Goal: Find specific page/section: Find specific page/section

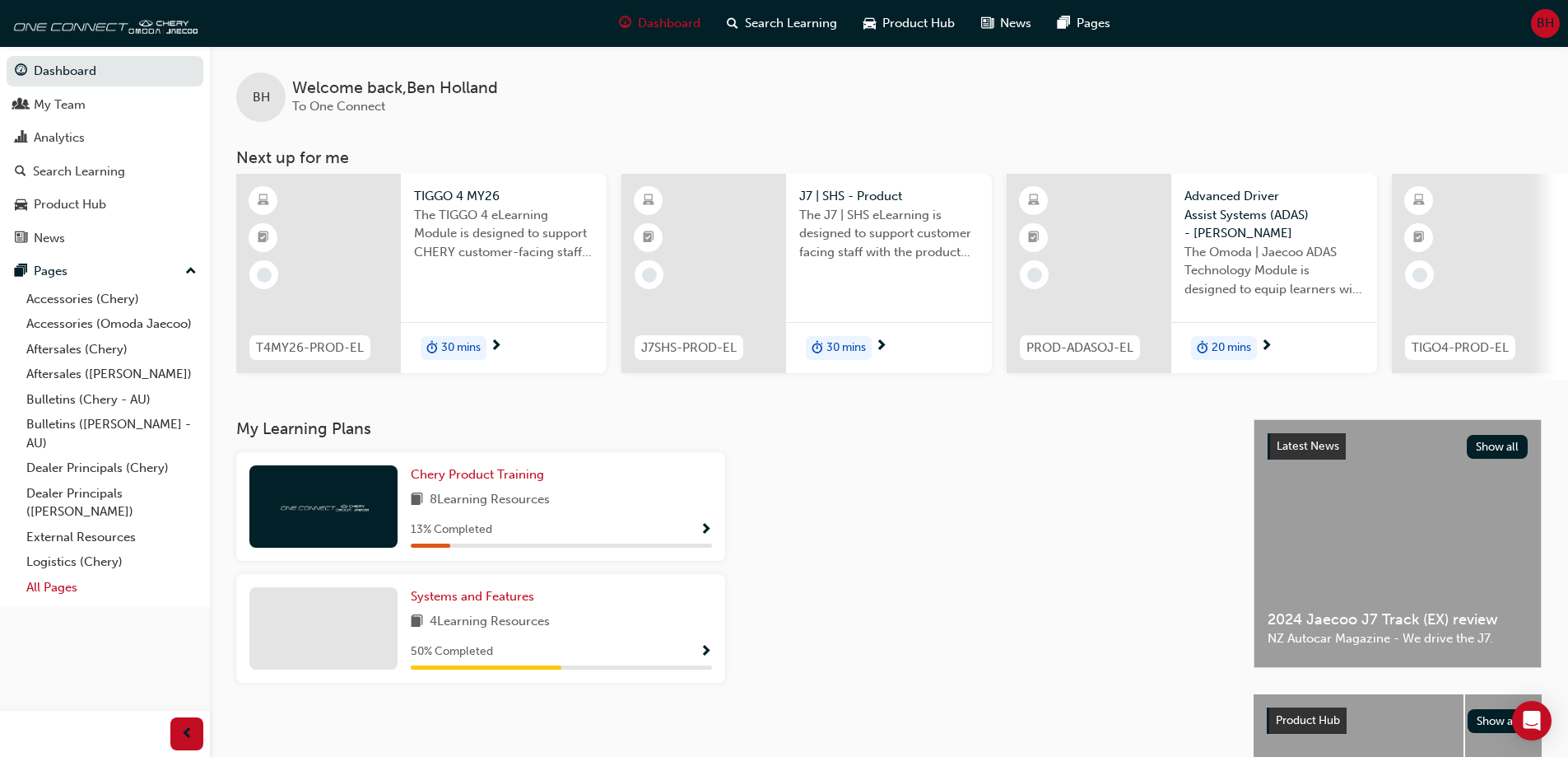
click at [55, 588] on link "All Pages" at bounding box center [112, 588] width 183 height 25
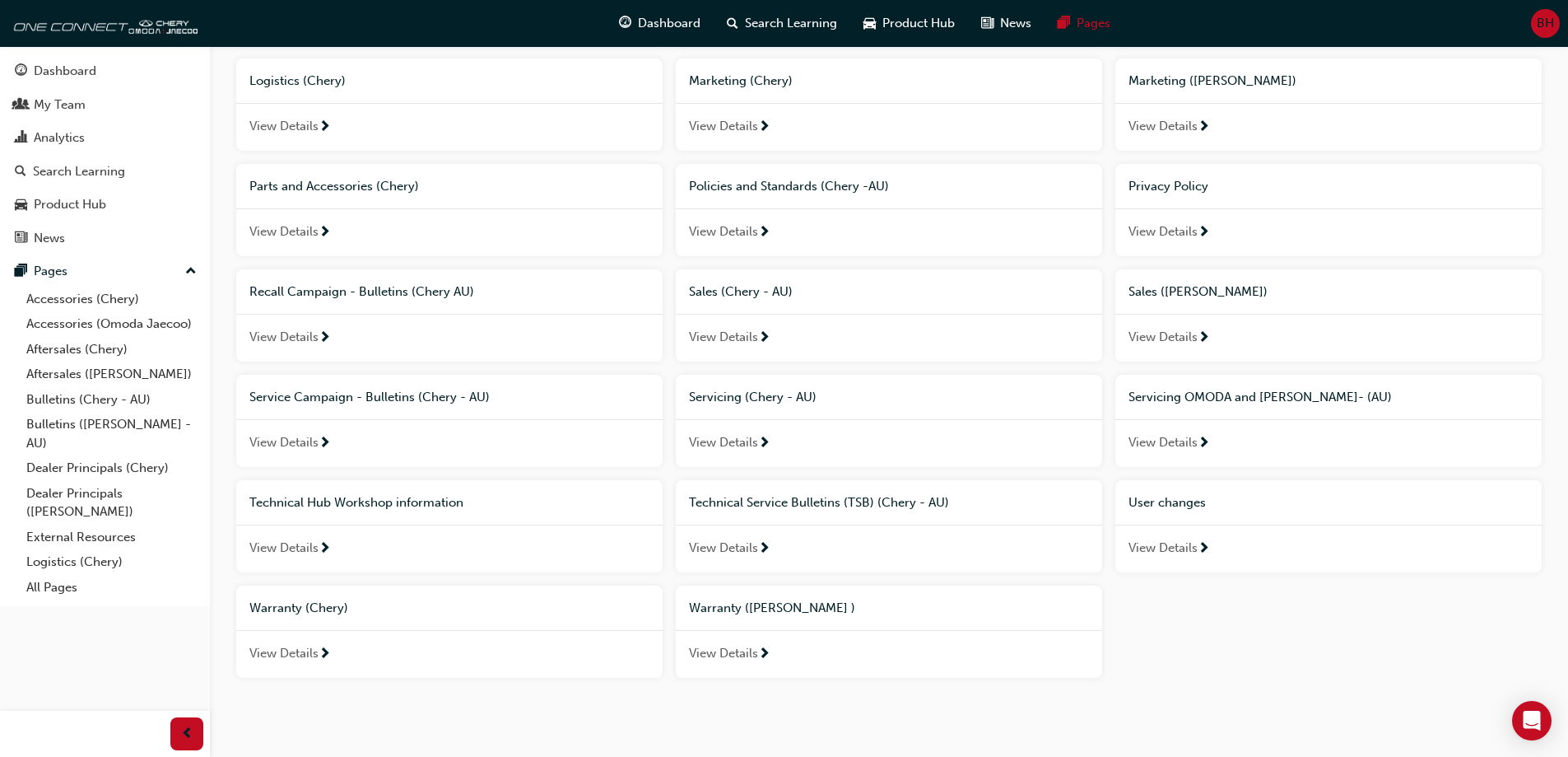
scroll to position [717, 0]
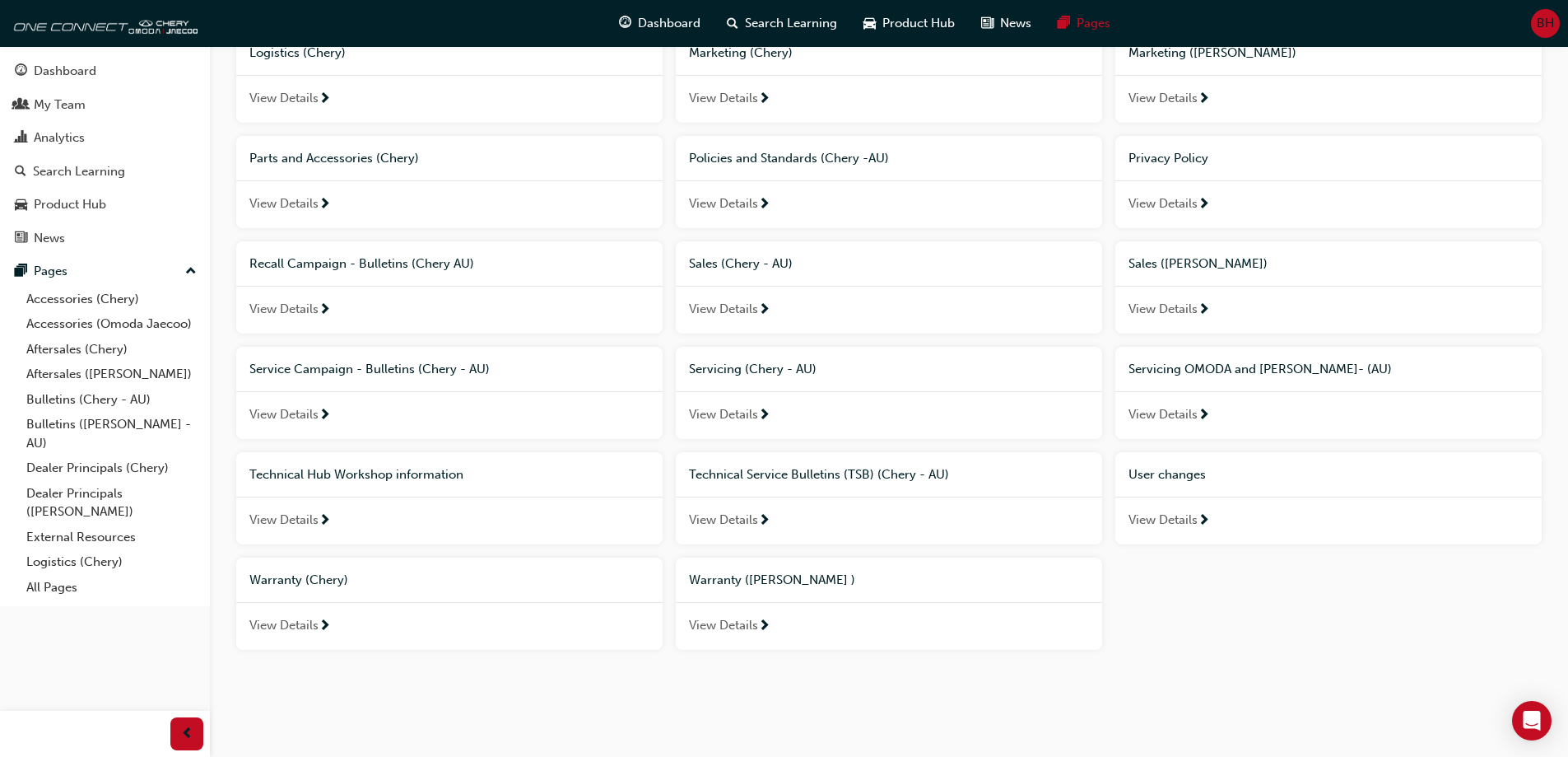
click at [1181, 309] on span "View Details" at bounding box center [1162, 309] width 69 height 19
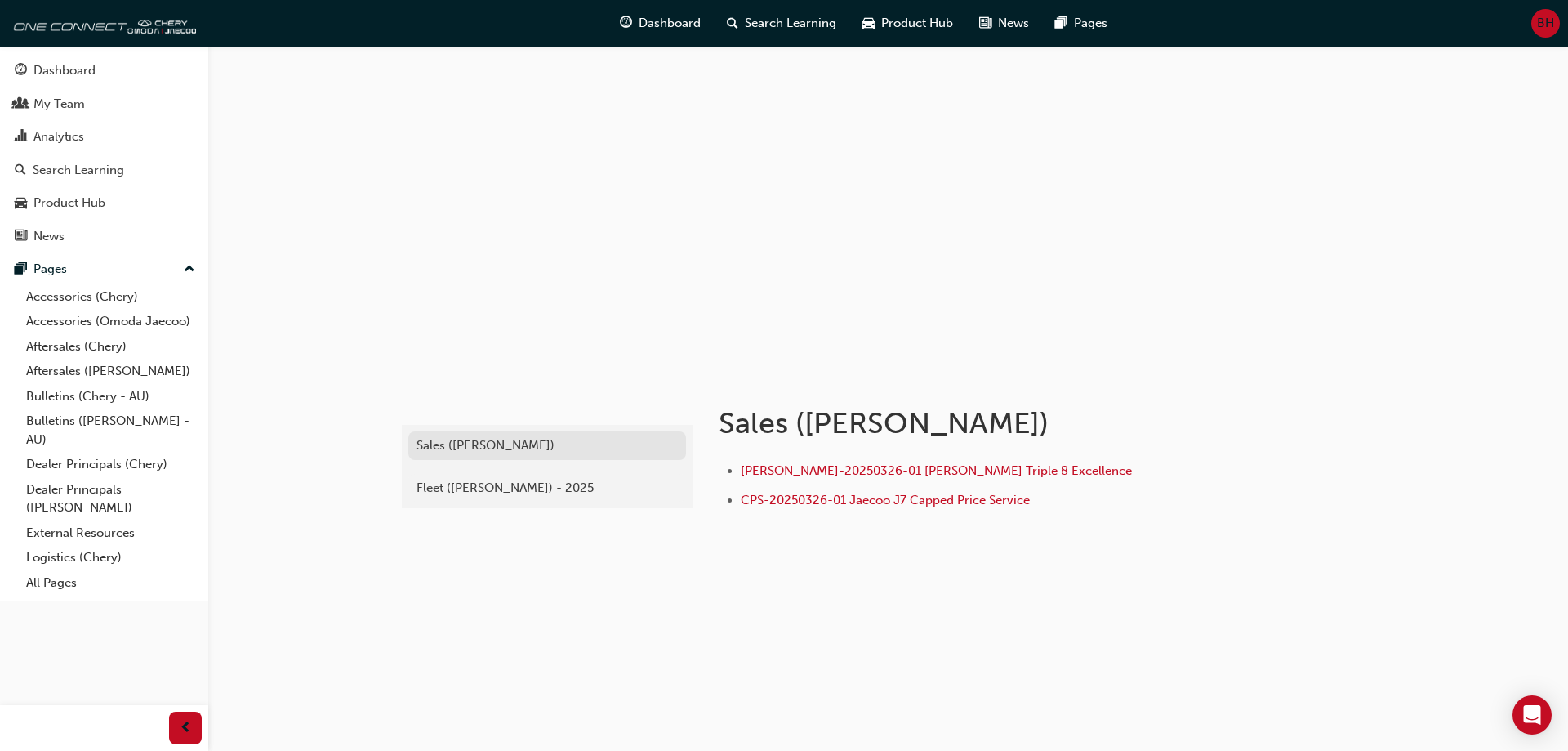
click at [508, 442] on div "Sales ([PERSON_NAME])" at bounding box center [547, 446] width 261 height 19
